Goal: Check status: Check status

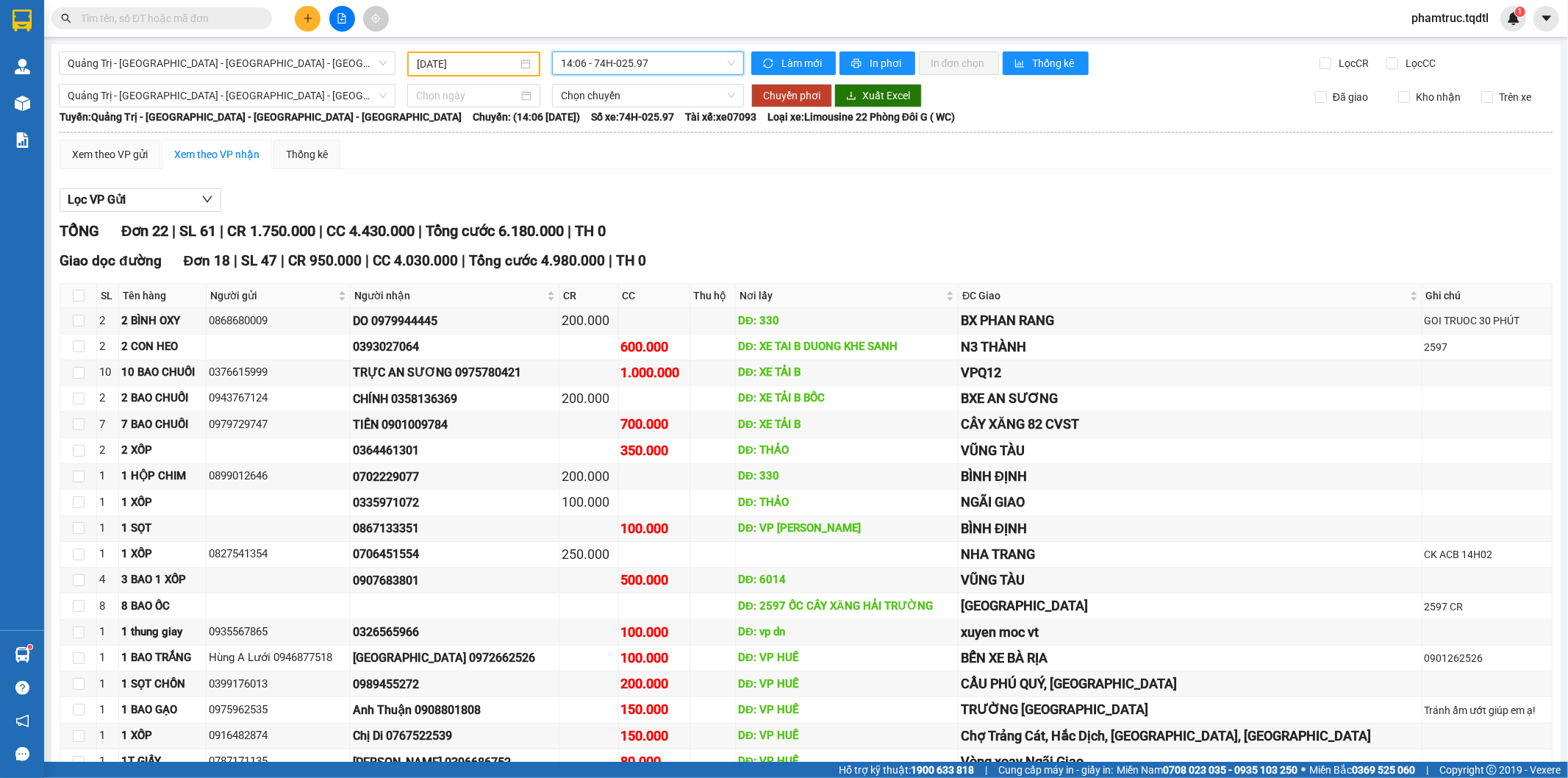
click at [236, 20] on input "text" at bounding box center [167, 18] width 173 height 16
click at [266, 62] on span "Quảng Trị - [GEOGRAPHIC_DATA] - [GEOGRAPHIC_DATA] - [GEOGRAPHIC_DATA]" at bounding box center [227, 63] width 319 height 22
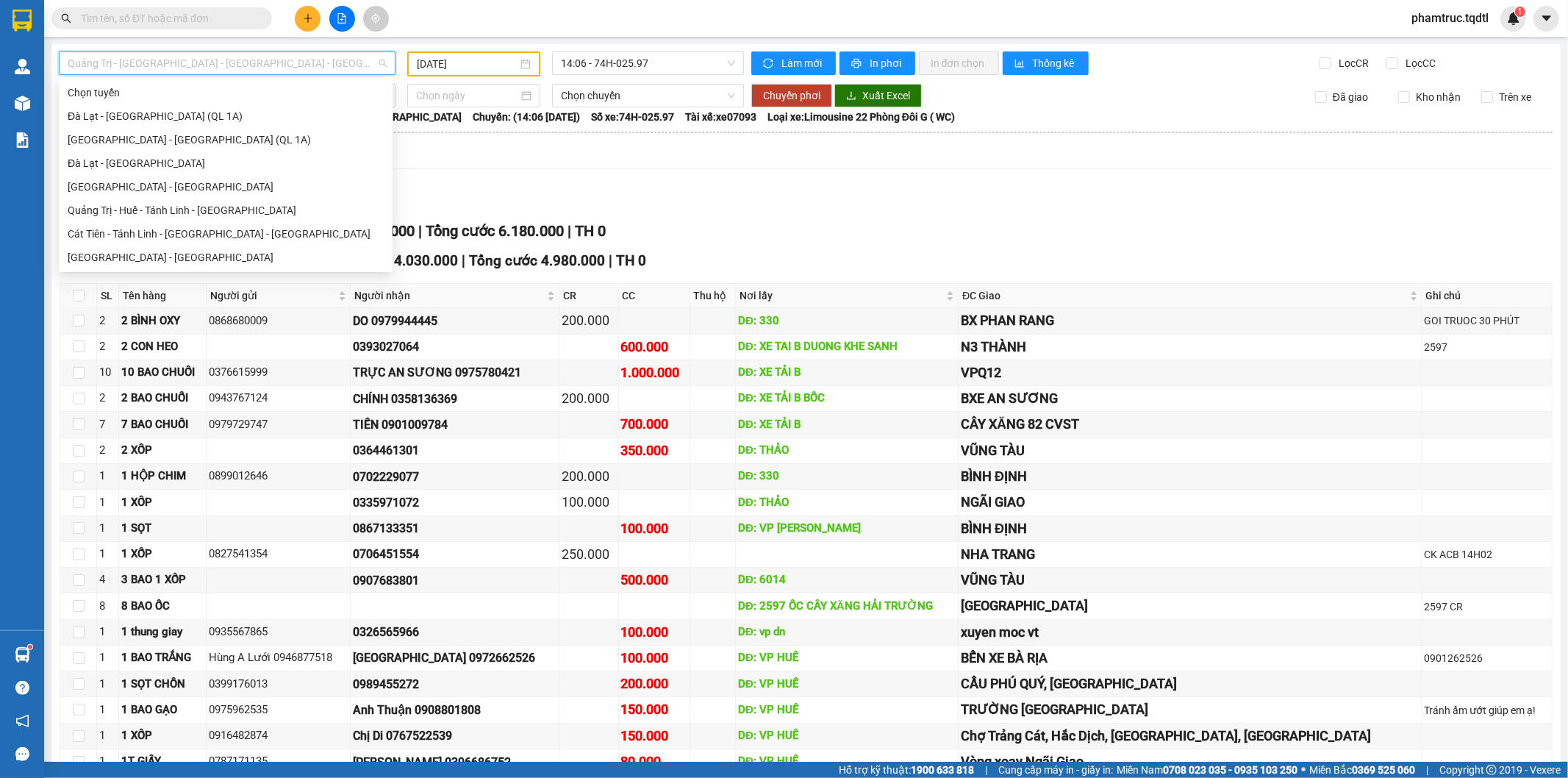
type input "d"
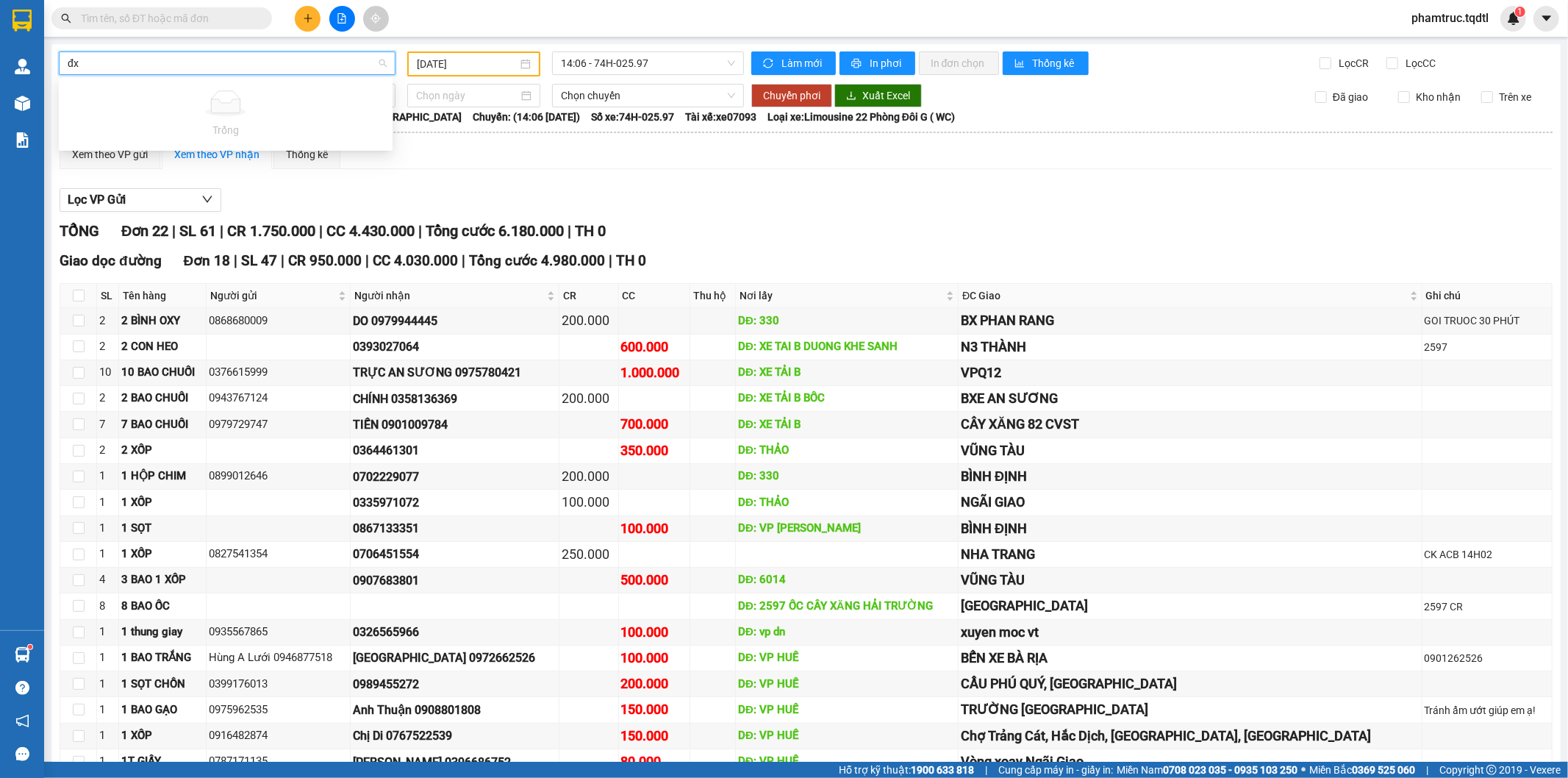
type input "đ"
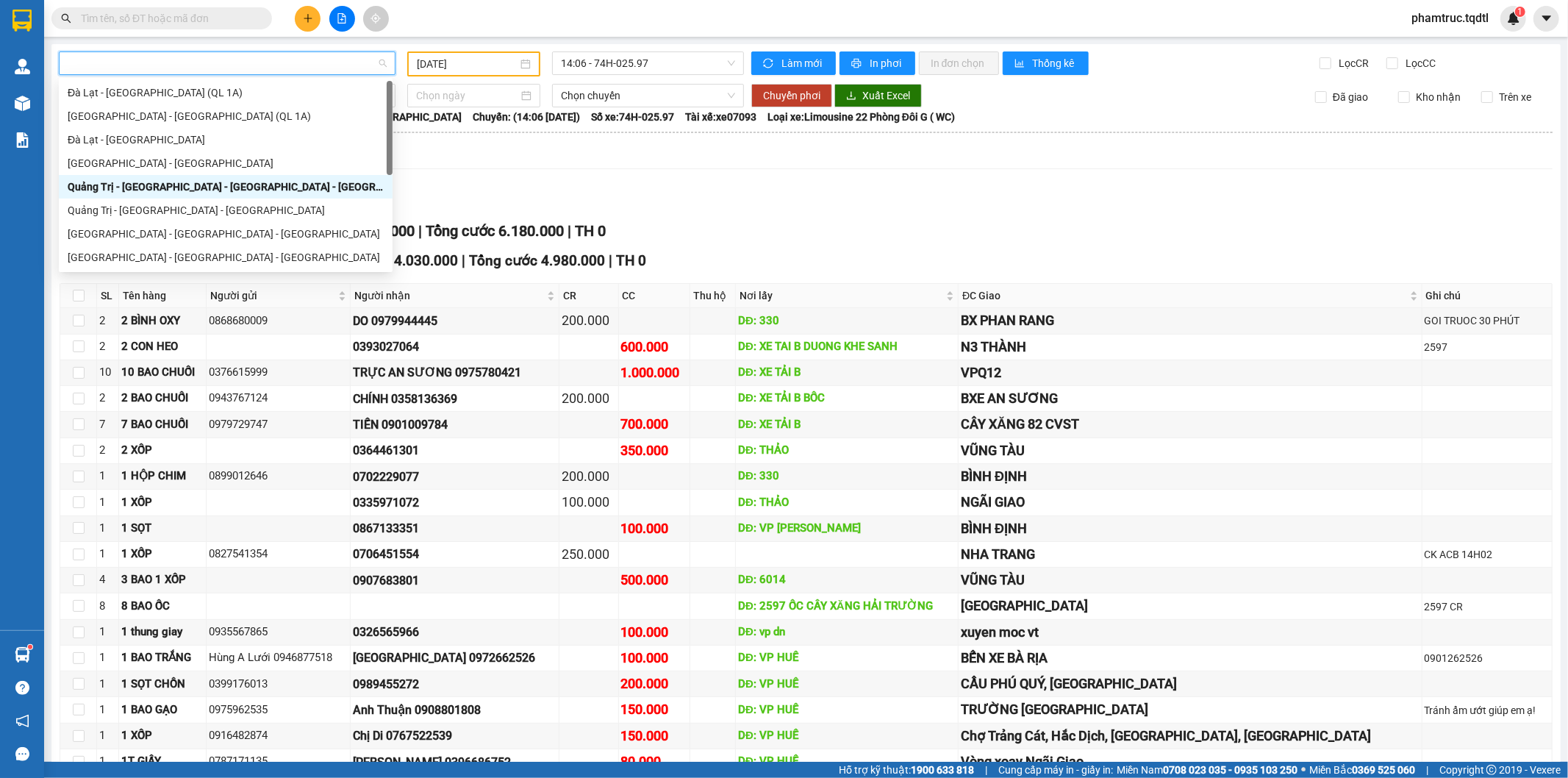
scroll to position [24, 0]
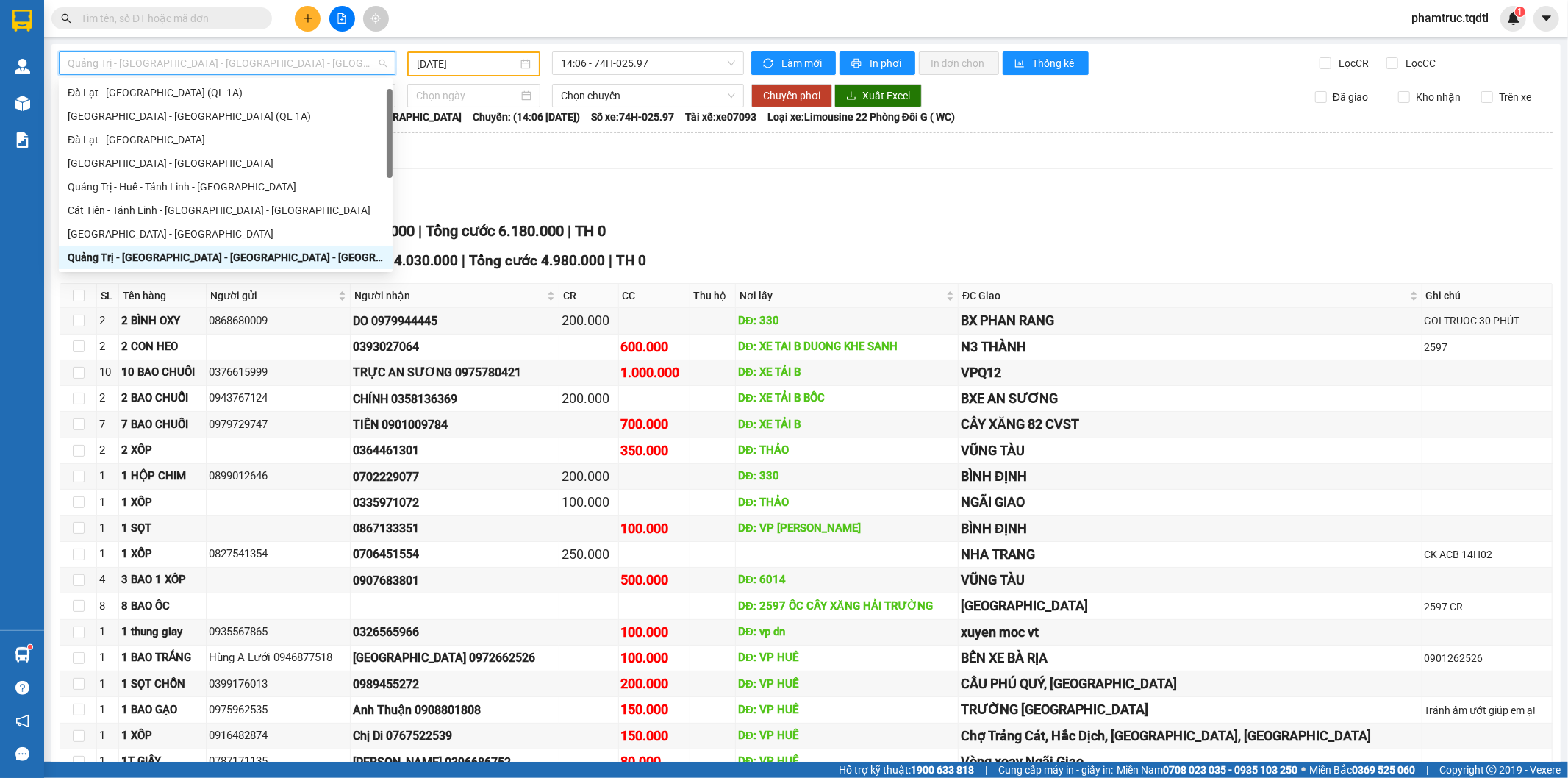
type input "d"
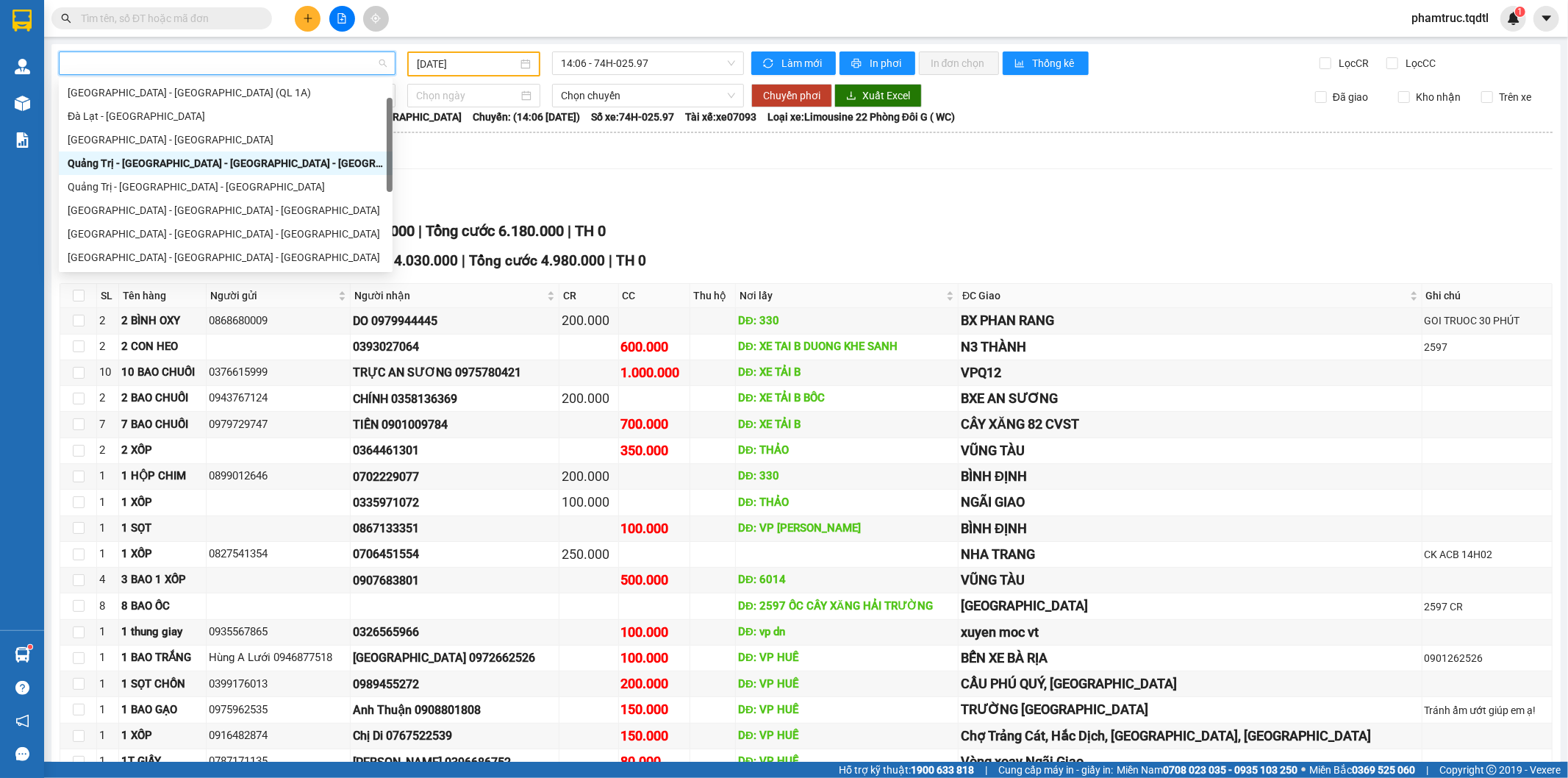
type input "đ"
click at [181, 124] on div "Đà Lạt - [GEOGRAPHIC_DATA]" at bounding box center [225, 116] width 334 height 24
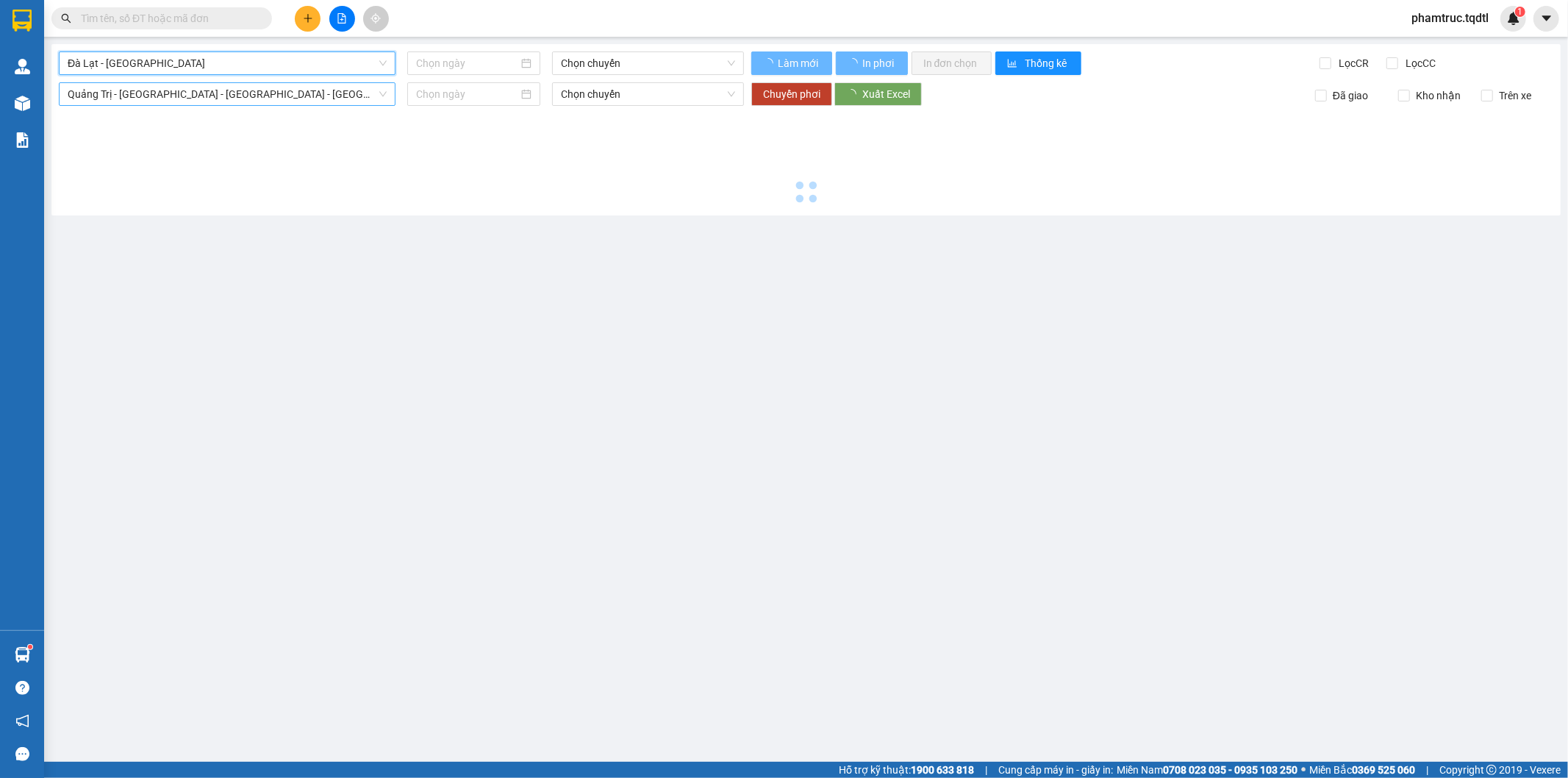
click at [119, 91] on span "Quảng Trị - [GEOGRAPHIC_DATA] - [GEOGRAPHIC_DATA] - [GEOGRAPHIC_DATA]" at bounding box center [227, 94] width 319 height 22
type input "[DATE]"
